Goal: Task Accomplishment & Management: Complete application form

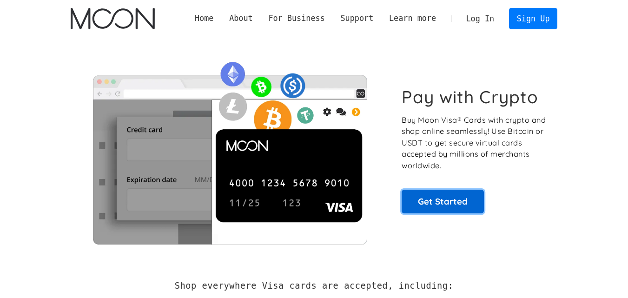
click at [453, 201] on link "Get Started" at bounding box center [443, 201] width 82 height 23
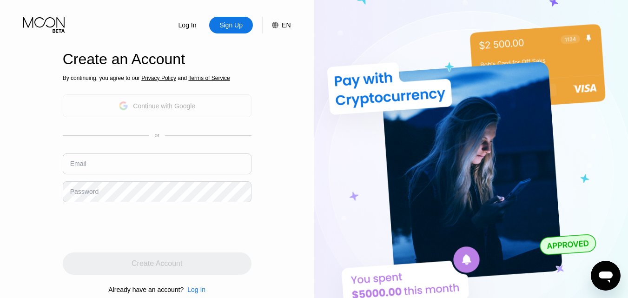
click at [168, 109] on div "Continue with Google" at bounding box center [164, 105] width 62 height 7
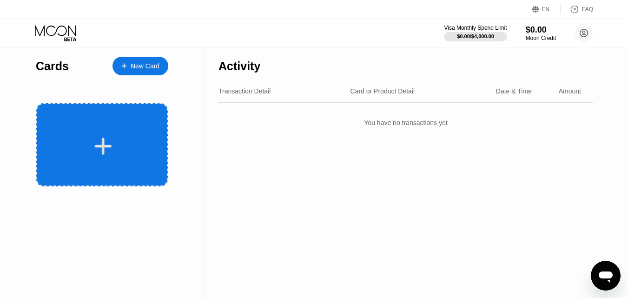
click at [125, 153] on div at bounding box center [103, 146] width 115 height 21
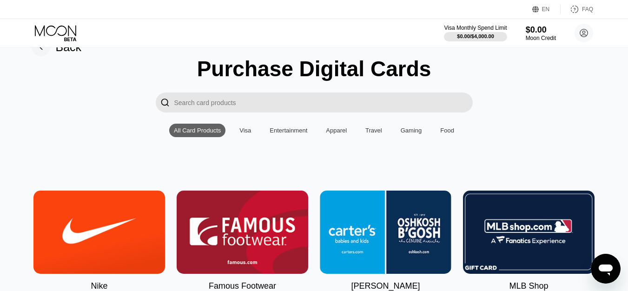
scroll to position [47, 0]
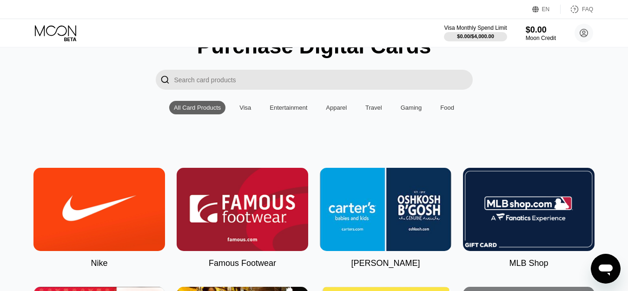
click at [240, 111] on div "Visa" at bounding box center [246, 107] width 12 height 7
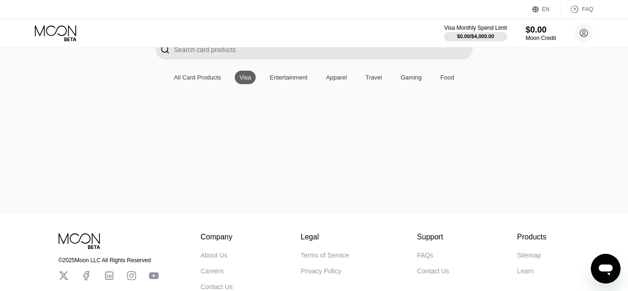
scroll to position [0, 0]
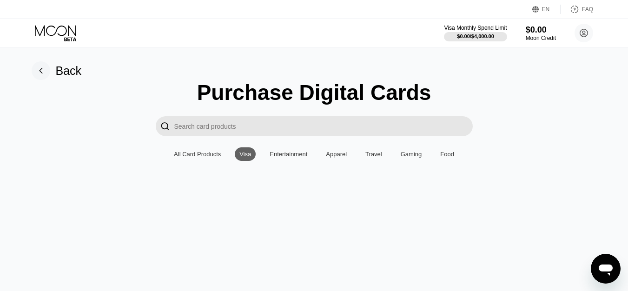
click at [285, 158] on div "Entertainment" at bounding box center [289, 154] width 38 height 7
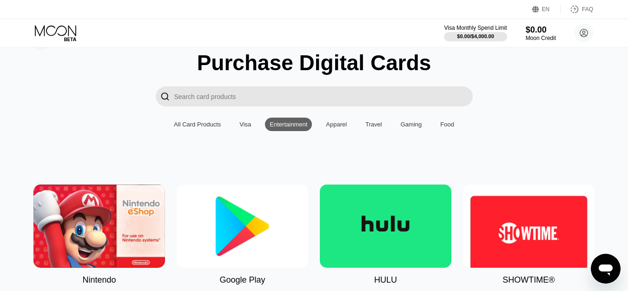
scroll to position [47, 0]
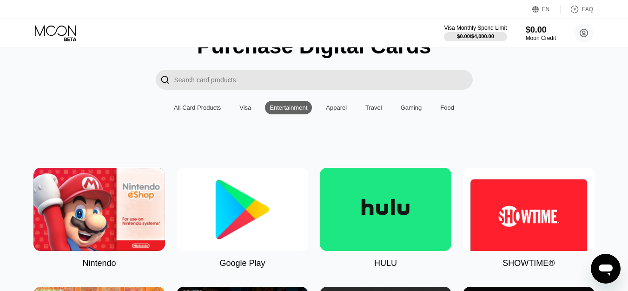
click at [338, 111] on div "Apparel" at bounding box center [336, 107] width 21 height 7
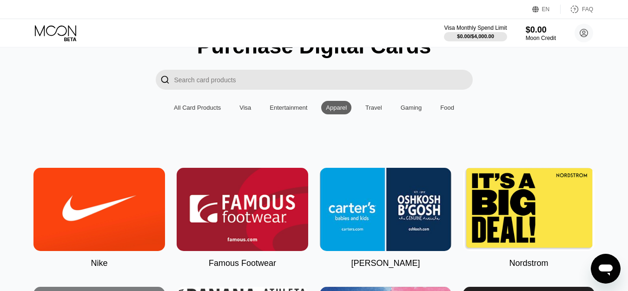
click at [373, 111] on div "Travel" at bounding box center [374, 107] width 17 height 7
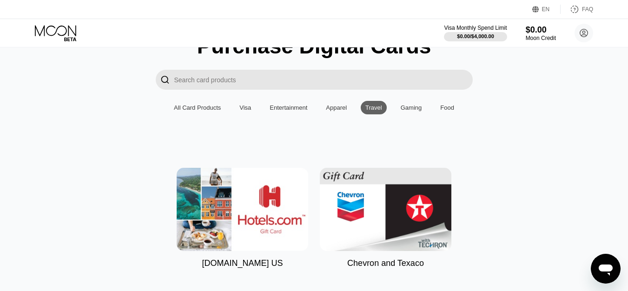
click at [406, 111] on div "Gaming" at bounding box center [411, 107] width 21 height 7
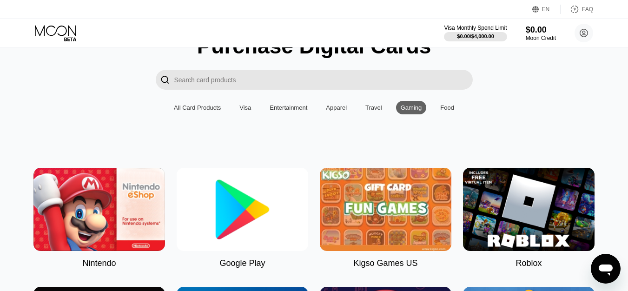
click at [253, 109] on div "Visa" at bounding box center [245, 107] width 21 height 13
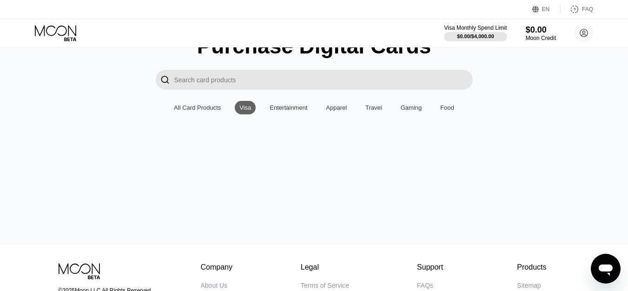
click at [204, 110] on div "All Card Products" at bounding box center [197, 107] width 47 height 7
